Goal: Task Accomplishment & Management: Manage account settings

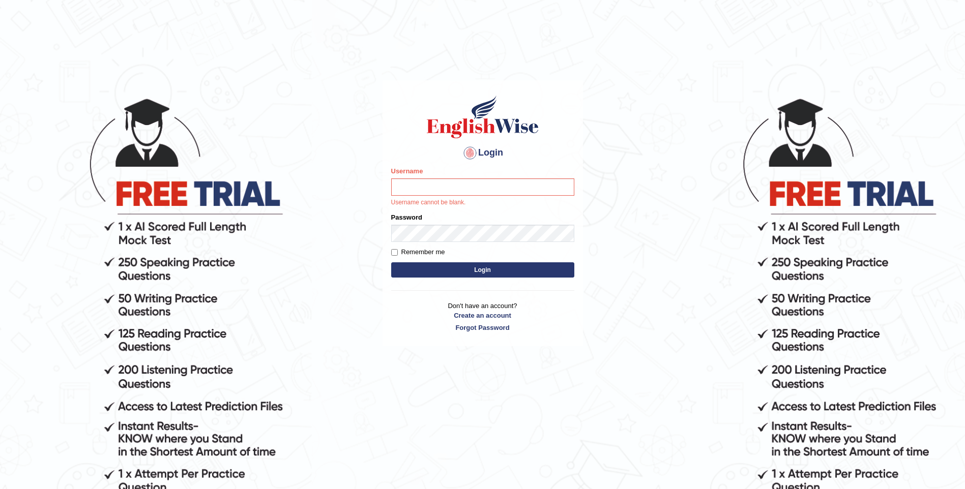
click at [623, 241] on body "Login Please fix the following errors: Username Username cannot be blank. Passw…" at bounding box center [482, 292] width 965 height 489
